Goal: Task Accomplishment & Management: Complete application form

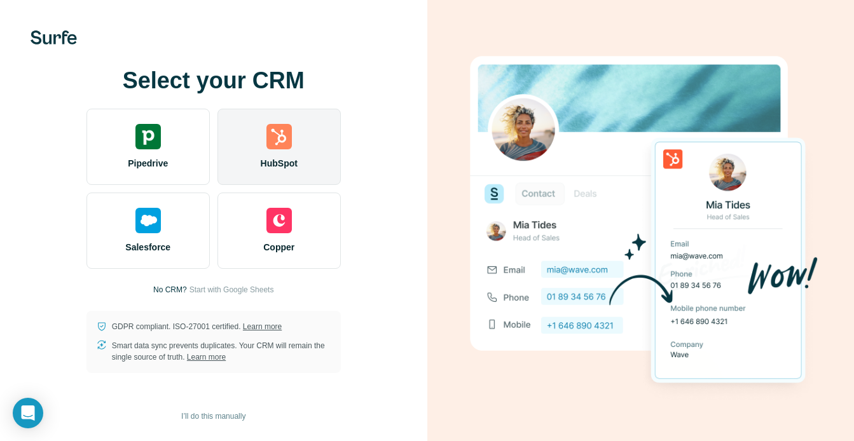
click at [258, 157] on div "HubSpot" at bounding box center [278, 147] width 123 height 76
click at [285, 138] on img at bounding box center [278, 136] width 25 height 25
click at [273, 148] on img at bounding box center [278, 136] width 25 height 25
click at [294, 171] on div "HubSpot" at bounding box center [278, 147] width 123 height 76
